Goal: Communication & Community: Answer question/provide support

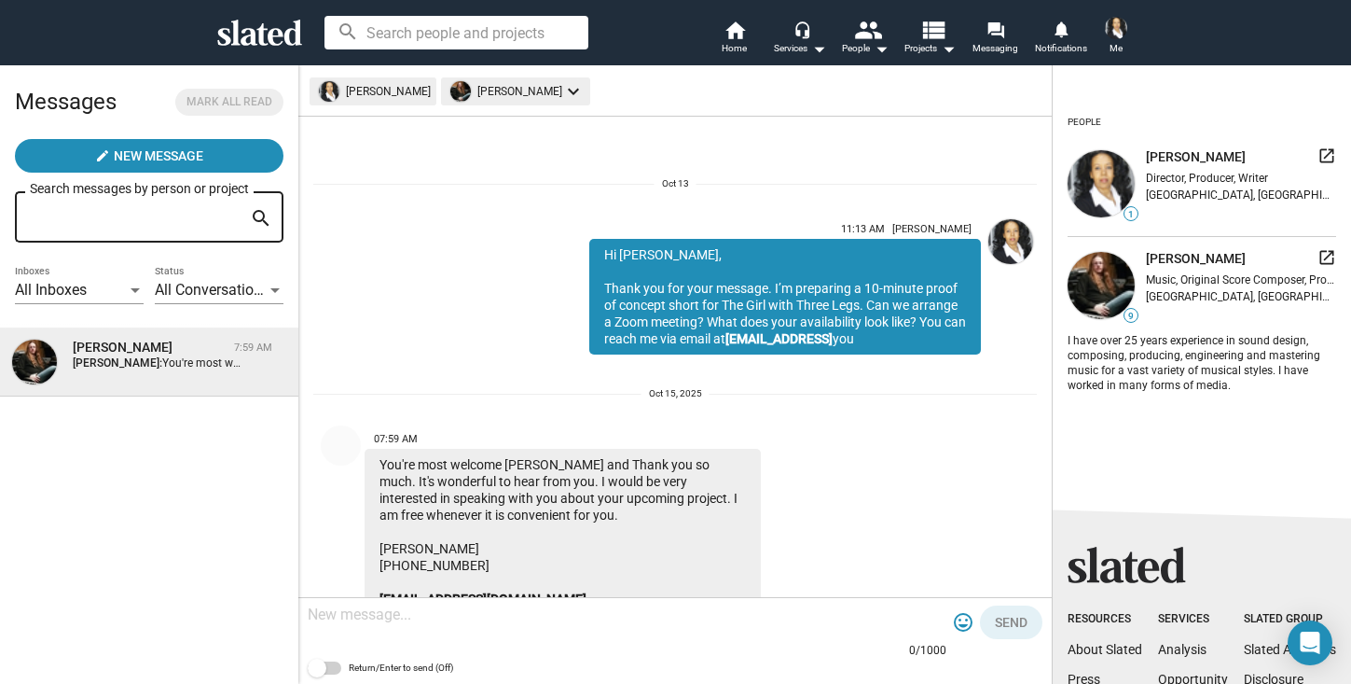
scroll to position [144, 0]
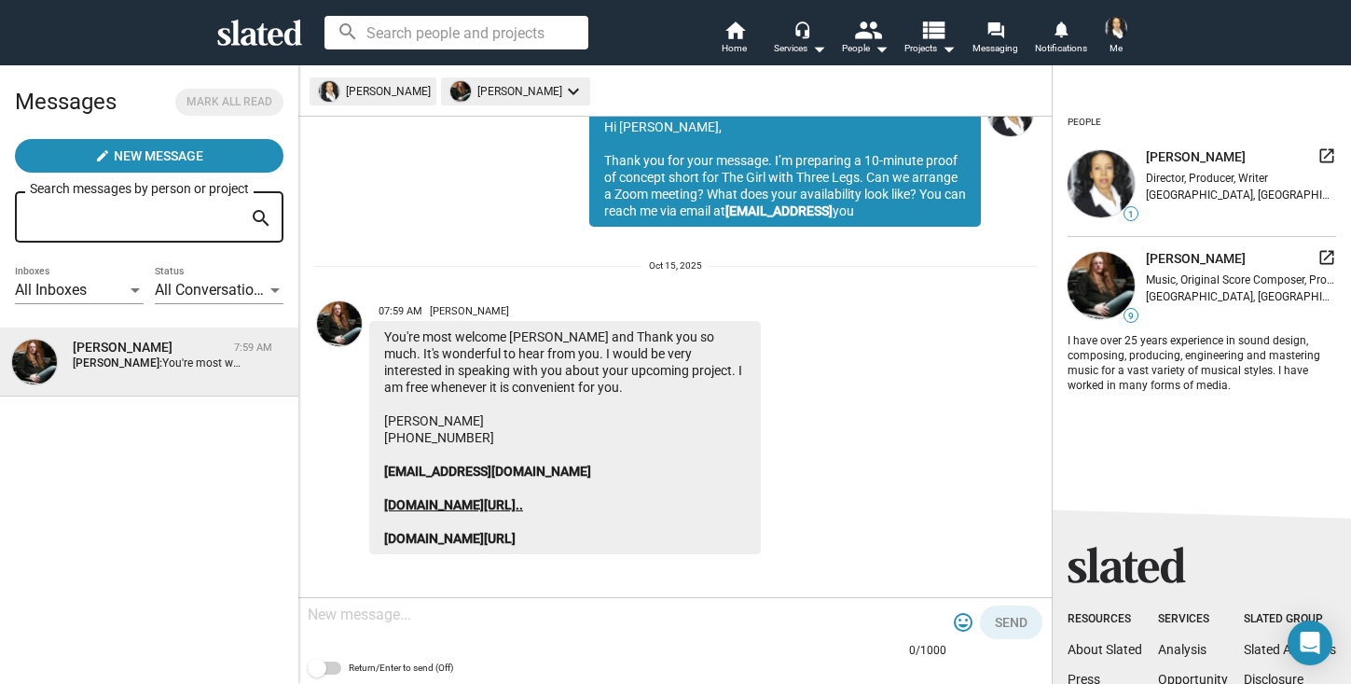
click at [505, 501] on link "[DOMAIN_NAME][URL].." at bounding box center [453, 504] width 139 height 15
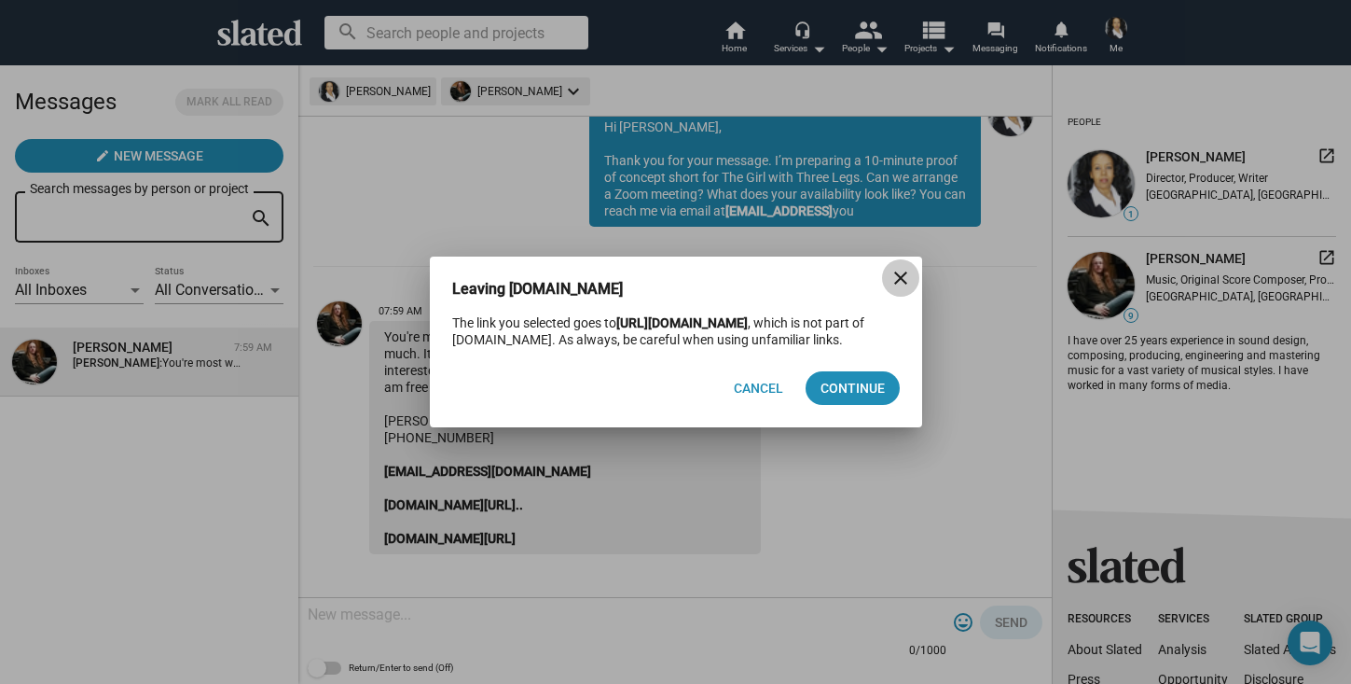
click at [896, 267] on mat-icon "close" at bounding box center [901, 278] width 22 height 22
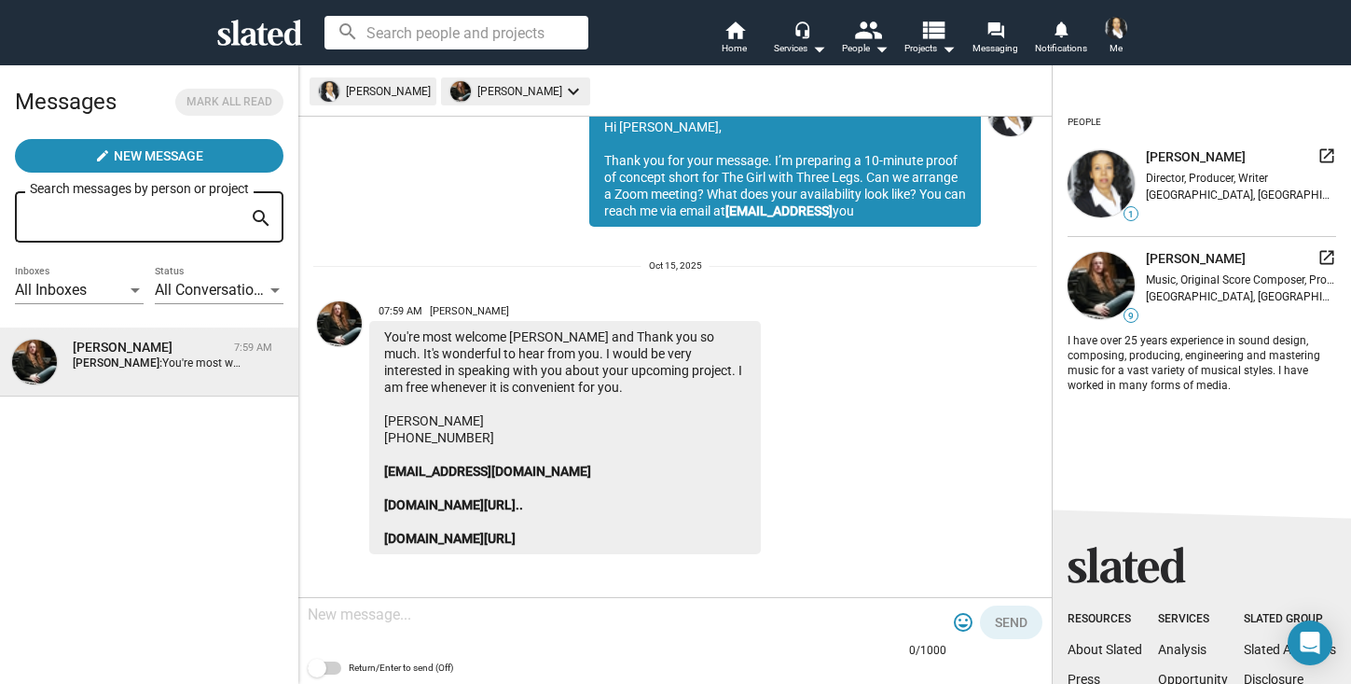
click at [388, 625] on div at bounding box center [627, 615] width 639 height 55
paste textarea "[PERSON_NAME], that’s great, thank you. I will set up a Zoom call for [DATE] 11…"
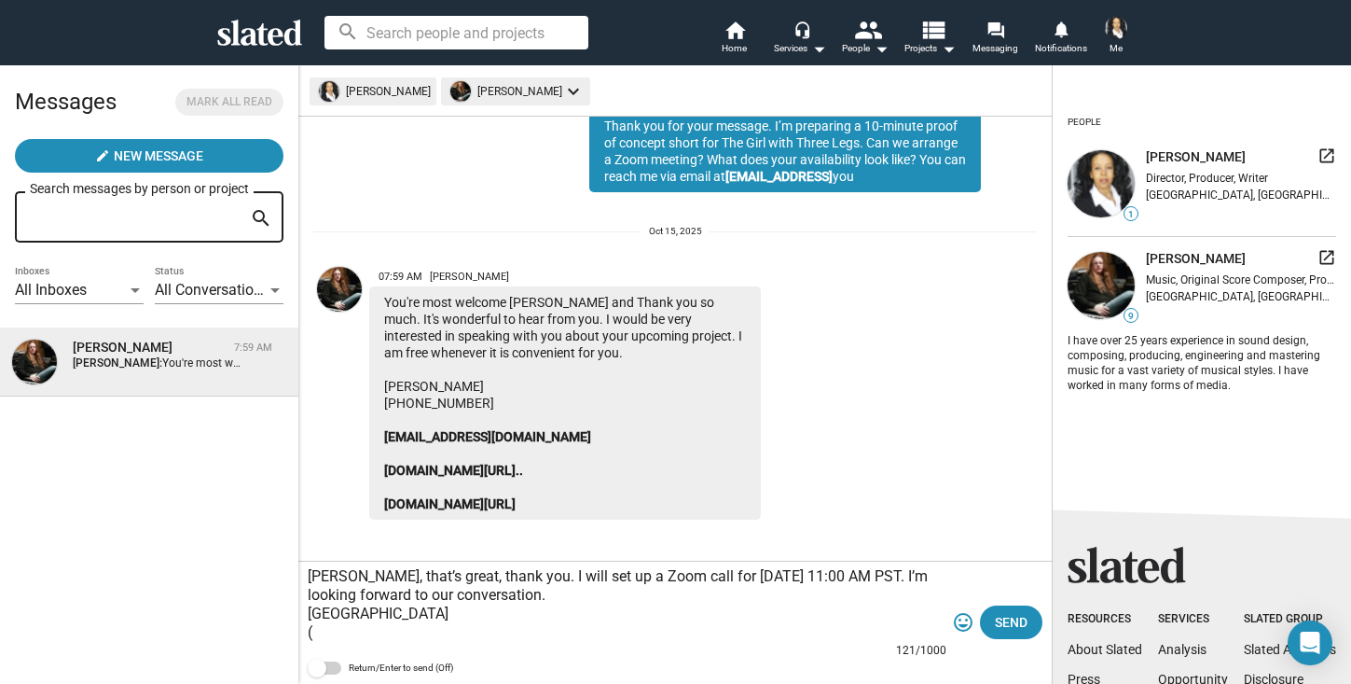
scroll to position [181, 0]
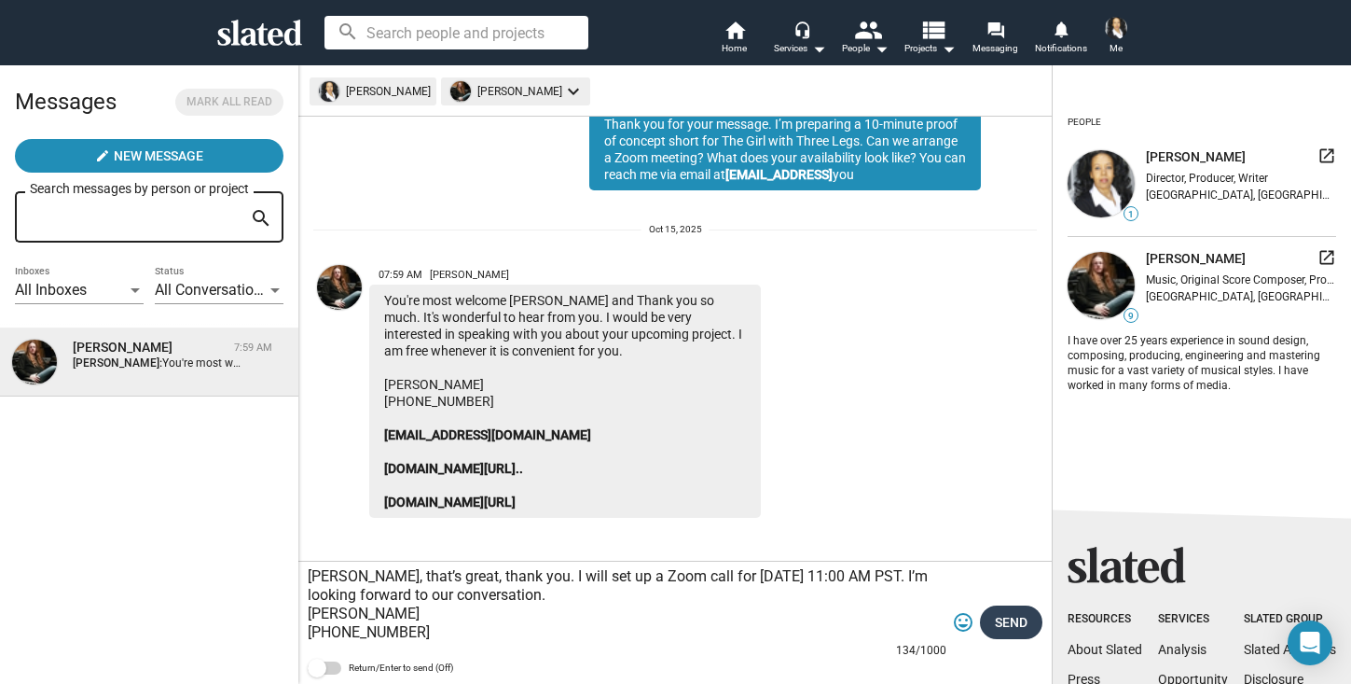
type textarea "[PERSON_NAME], that’s great, thank you. I will set up a Zoom call for [DATE] 11…"
click at [1005, 622] on span "Send" at bounding box center [1011, 622] width 33 height 34
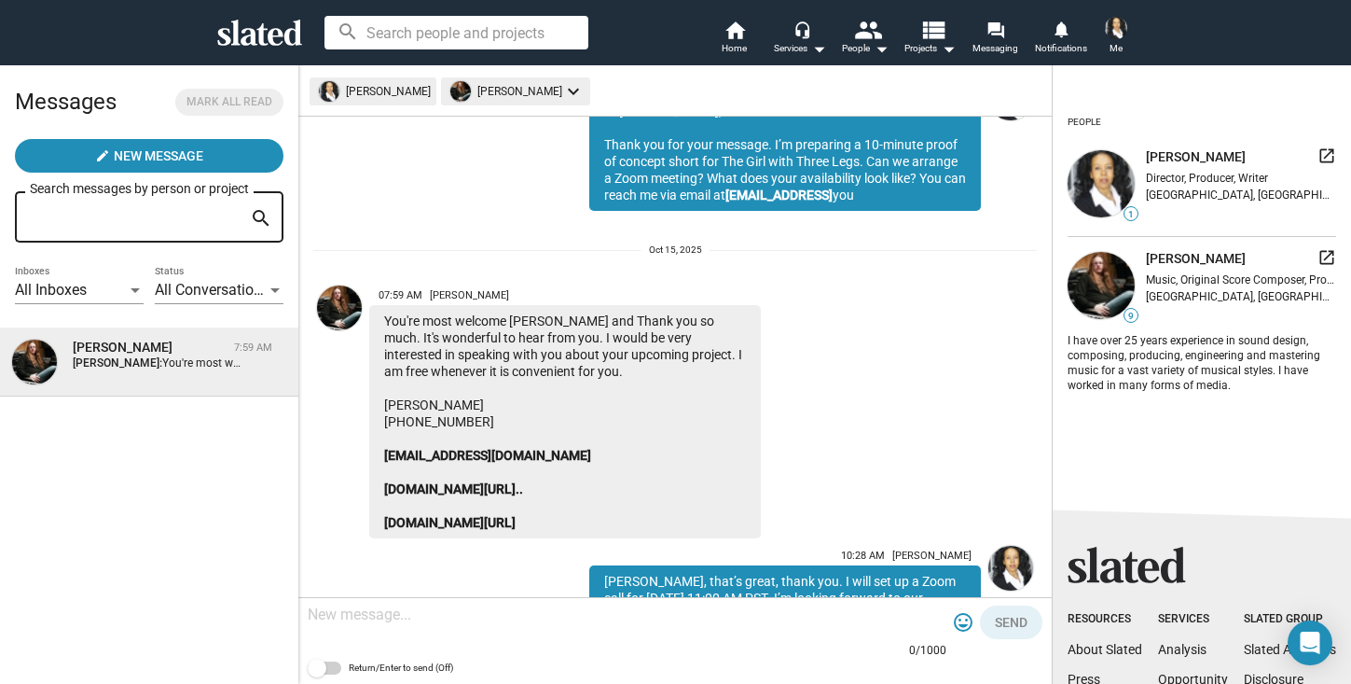
scroll to position [292, 0]
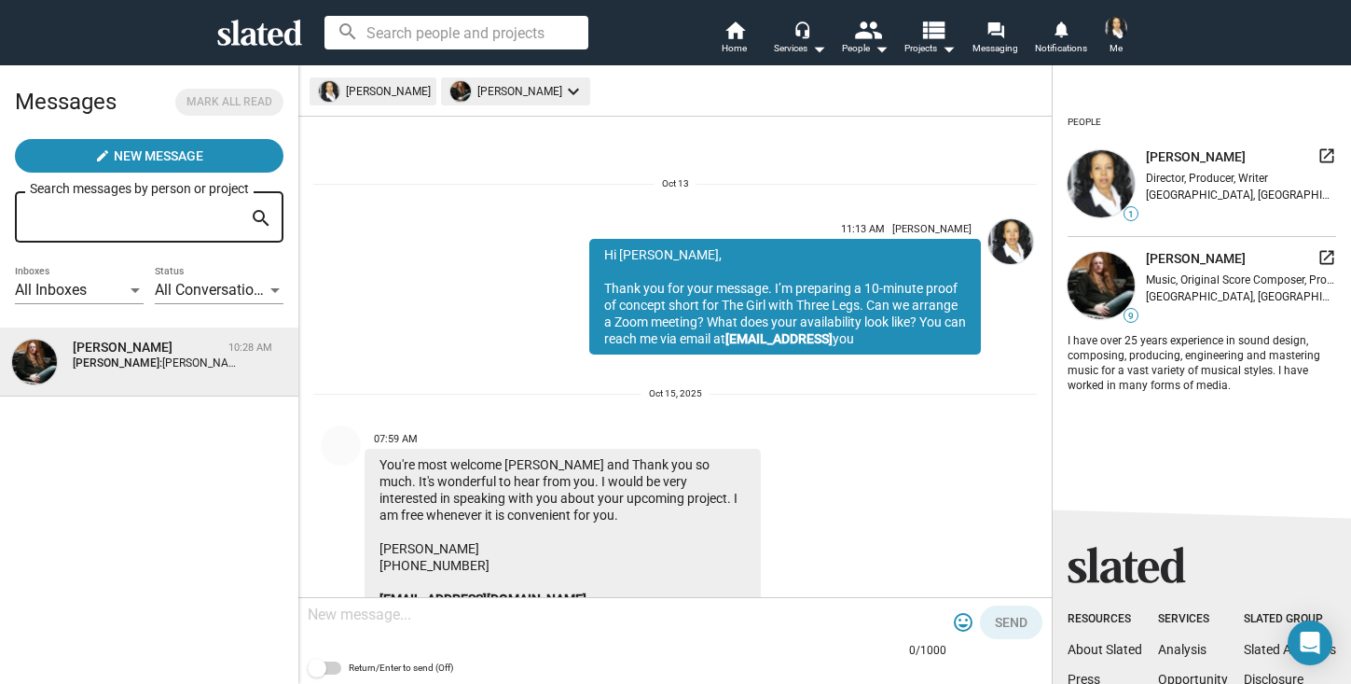
scroll to position [292, 0]
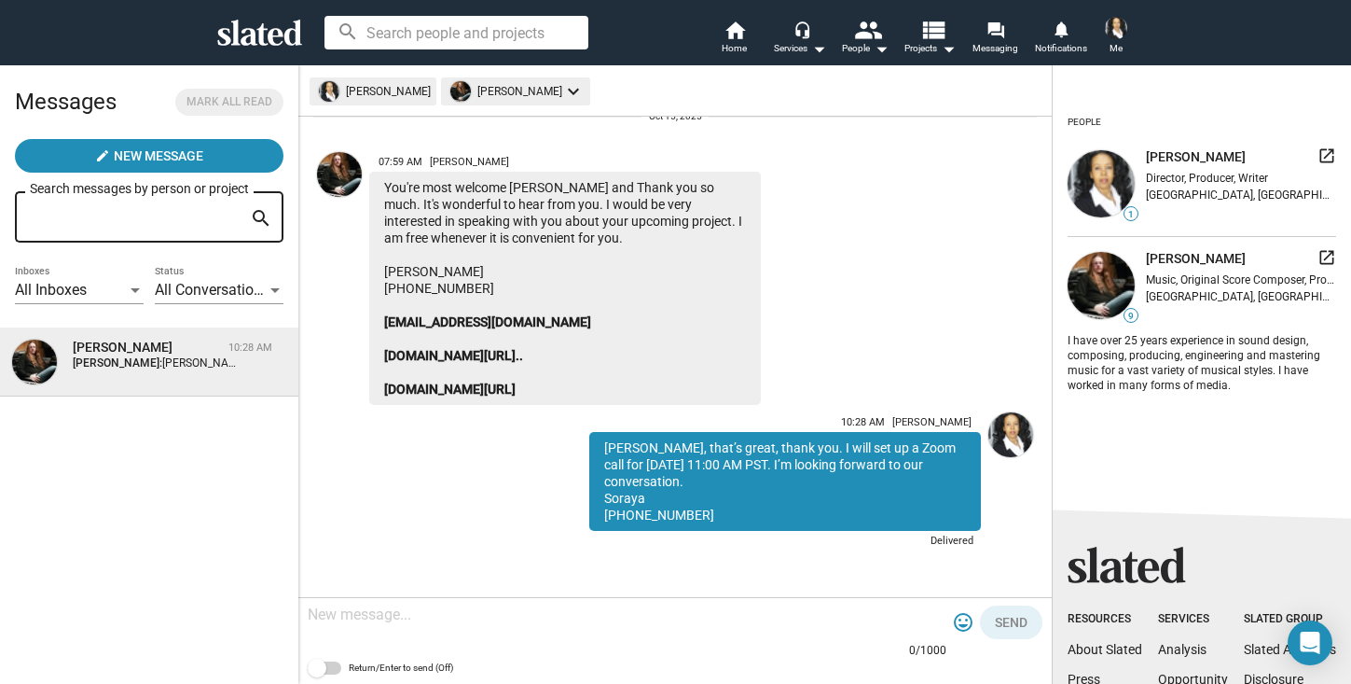
click at [424, 622] on textarea at bounding box center [627, 614] width 639 height 19
paste textarea "[PERSON_NAME] is inviting you to a scheduled Zoom meeting. Topic: [PERSON_NAME]…"
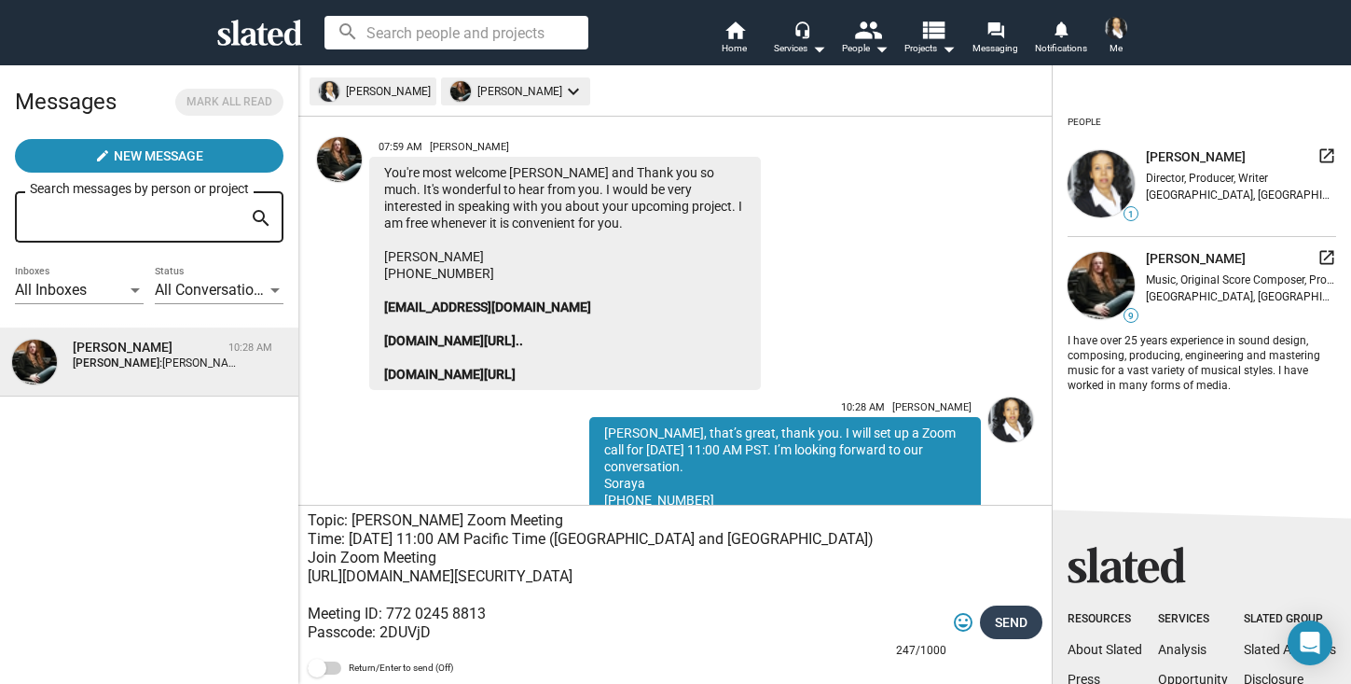
type textarea "Soraya Mire is inviting you to a scheduled Zoom meeting. Topic: Soraya Mire's Z…"
click at [1003, 623] on span "Send" at bounding box center [1011, 622] width 33 height 34
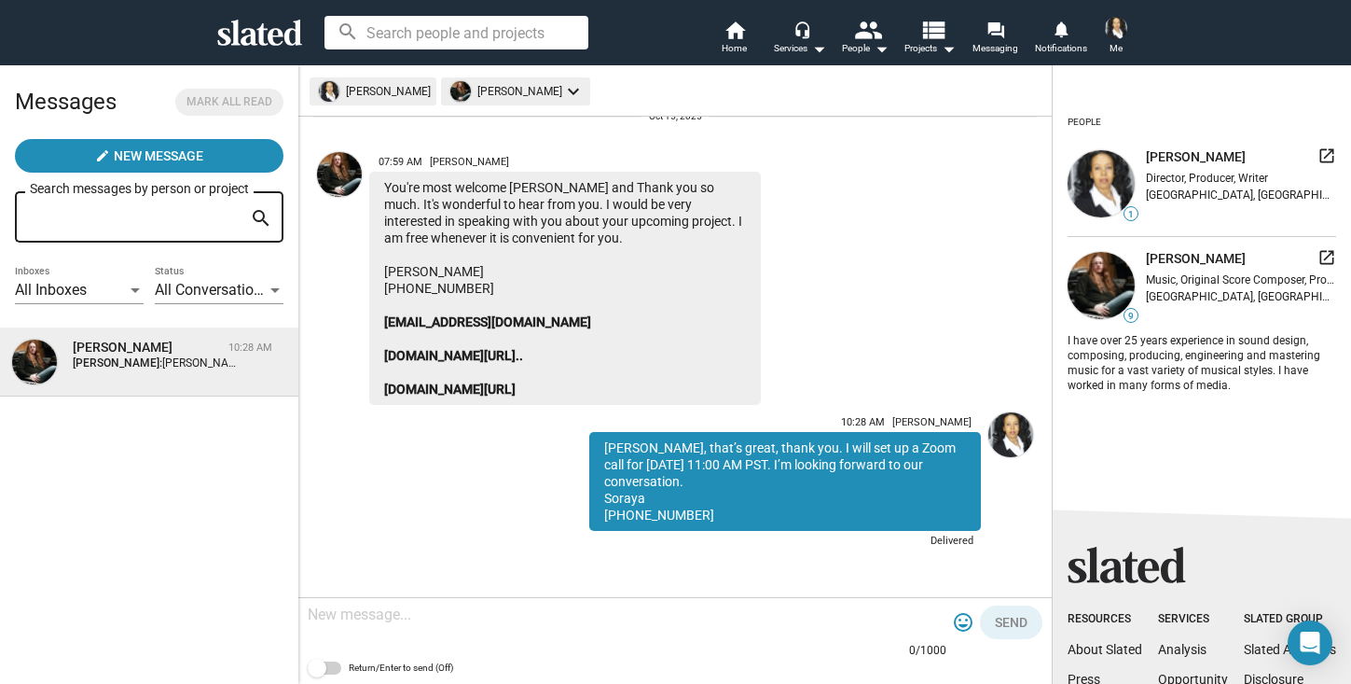
scroll to position [459, 0]
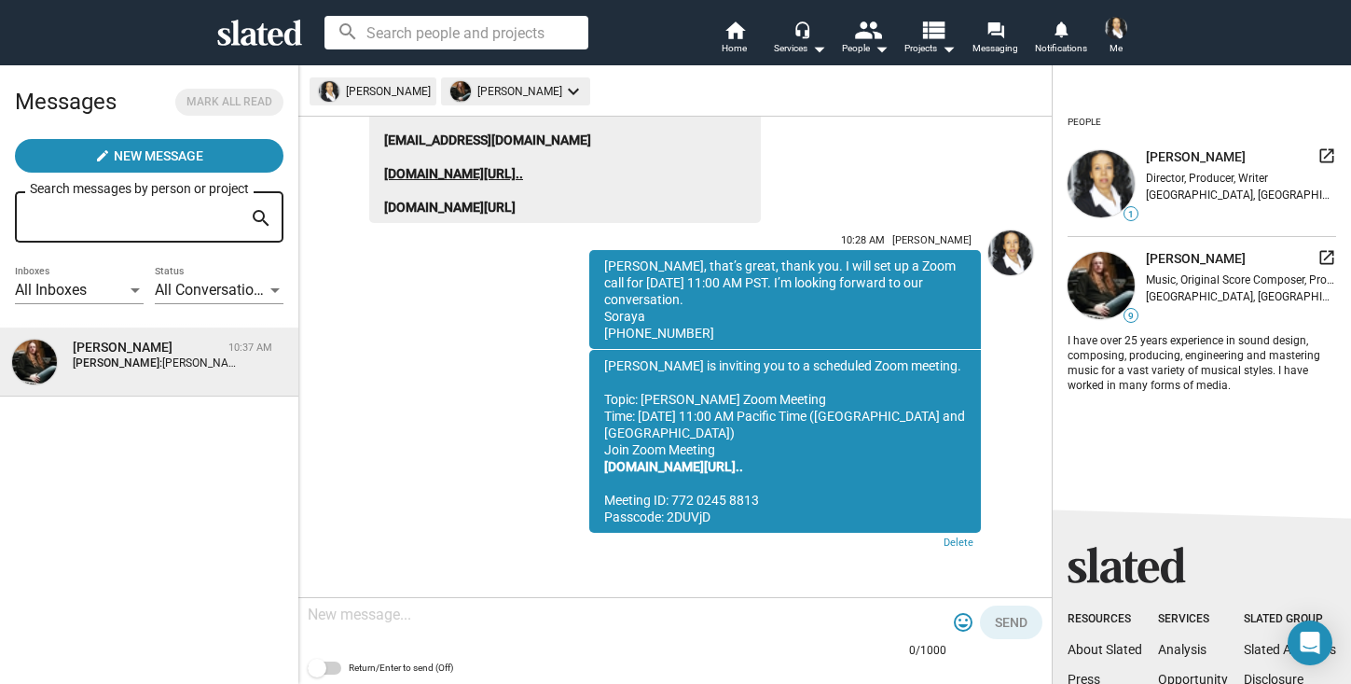
click at [475, 181] on link "[DOMAIN_NAME][URL].." at bounding box center [453, 173] width 139 height 15
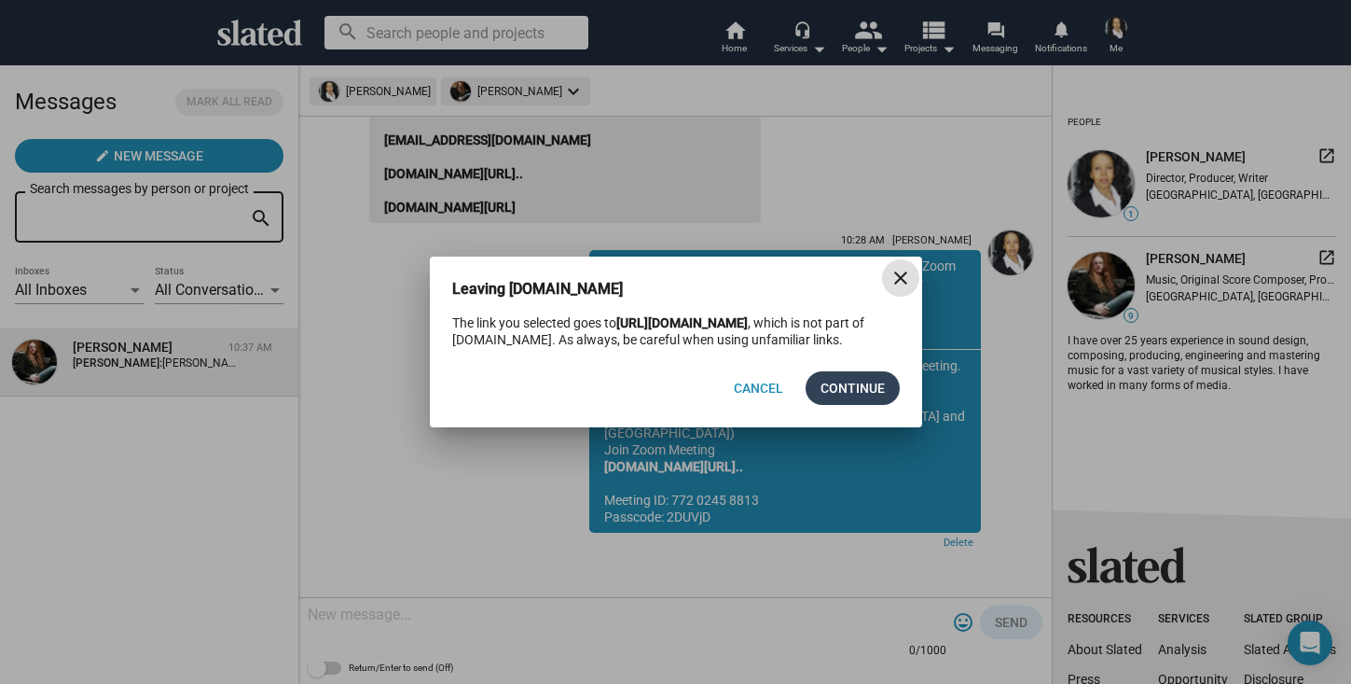
click at [836, 405] on span "Continue" at bounding box center [853, 388] width 64 height 34
